Goal: Information Seeking & Learning: Get advice/opinions

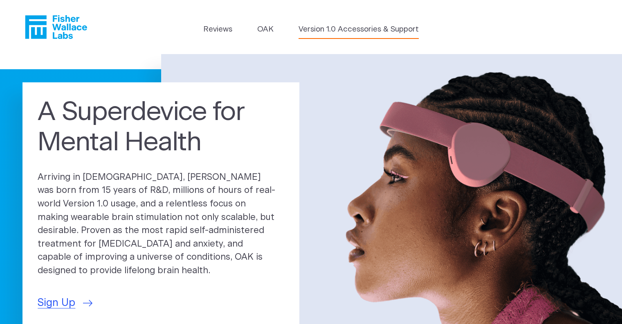
click at [373, 26] on link "Version 1.0 Accessories & Support" at bounding box center [359, 29] width 120 height 11
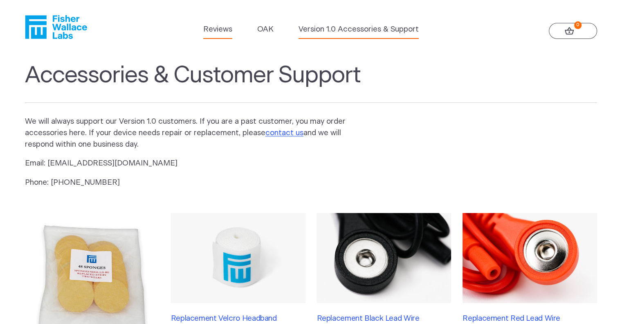
click at [217, 27] on link "Reviews" at bounding box center [217, 29] width 29 height 11
